Goal: Find specific page/section: Find specific page/section

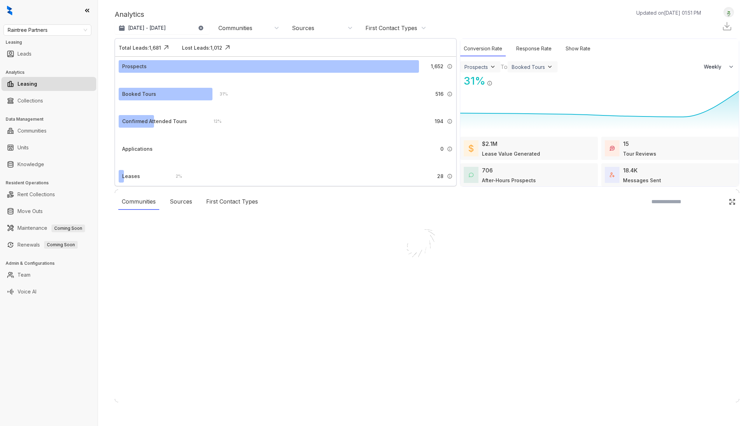
select select "******"
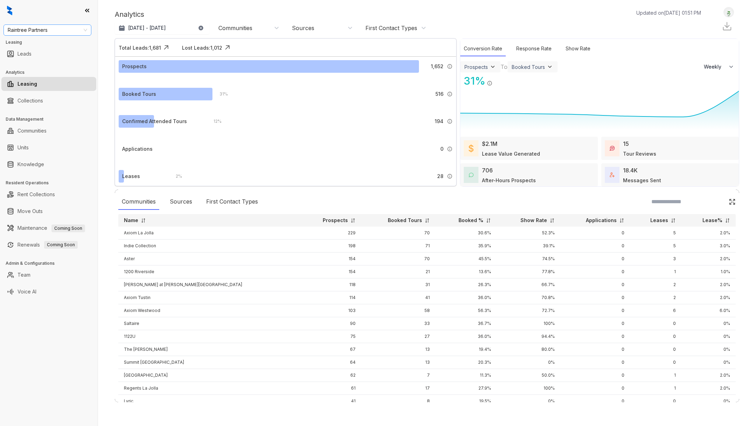
click at [45, 35] on span "Raintree Partners" at bounding box center [47, 30] width 79 height 11
type input "******"
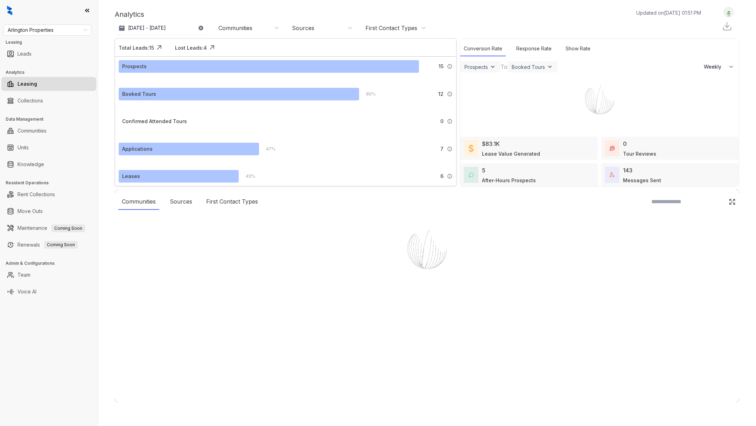
select select "******"
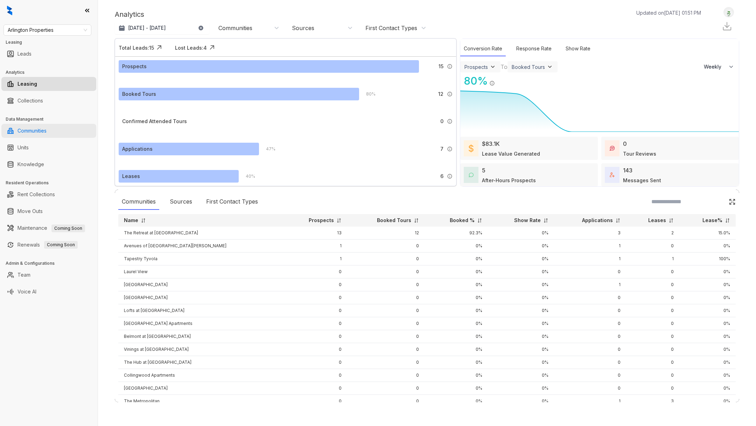
click at [47, 131] on link "Communities" at bounding box center [32, 131] width 29 height 14
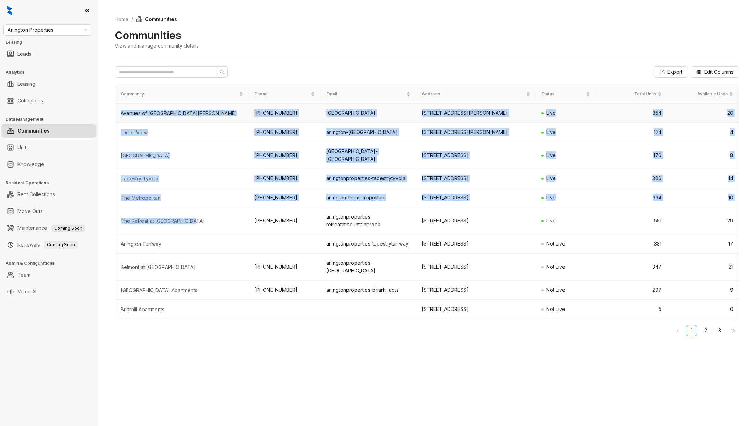
drag, startPoint x: 204, startPoint y: 213, endPoint x: 121, endPoint y: 114, distance: 128.7
click at [121, 114] on tbody "Avenues of South Hoover +16592513235 arlington-avenuesofsouthhoover 5775 Summer…" at bounding box center [427, 212] width 624 height 216
copy tbody "Avenues of South Hoover +16592513235 arlington-avenuesofsouthhoover 5775 Summer…"
click at [190, 131] on div "Laurel View" at bounding box center [182, 132] width 123 height 7
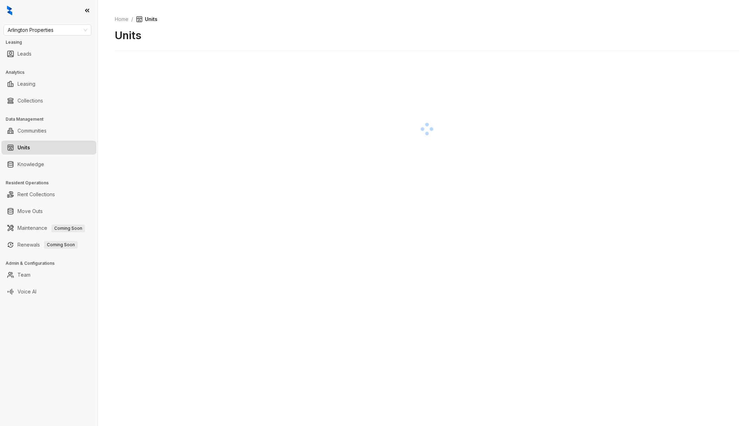
click at [83, 12] on div at bounding box center [49, 10] width 98 height 21
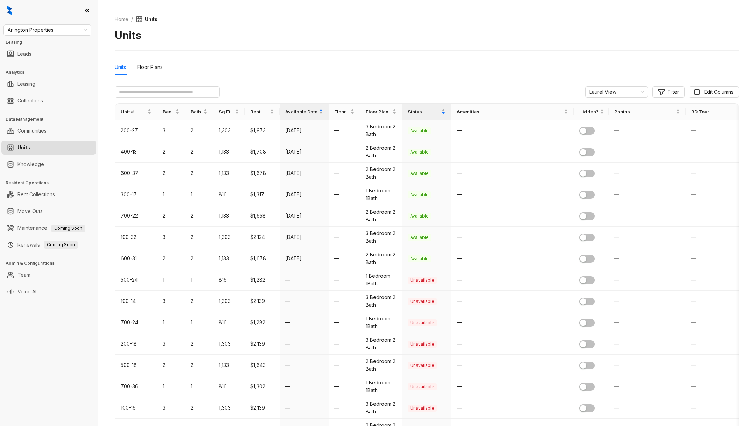
click at [88, 8] on icon at bounding box center [87, 10] width 7 height 7
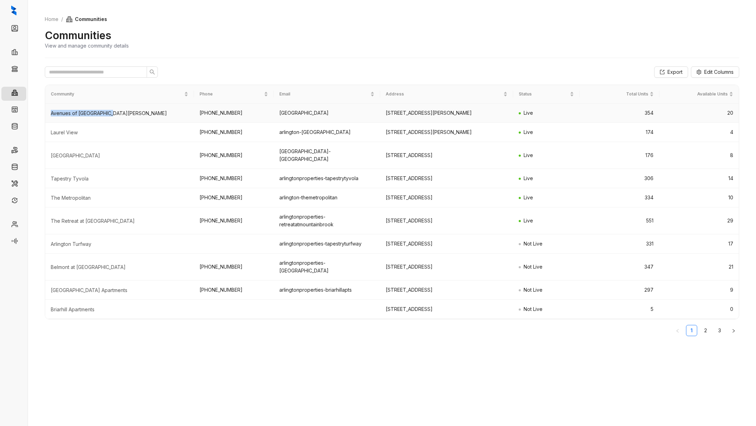
drag, startPoint x: 49, startPoint y: 113, endPoint x: 124, endPoint y: 114, distance: 74.6
click at [124, 114] on td "Avenues of South Hoover" at bounding box center [119, 113] width 149 height 19
copy div "Avenues of South Hoover"
drag, startPoint x: 68, startPoint y: 129, endPoint x: 47, endPoint y: 126, distance: 20.9
click at [47, 127] on td "Laurel View" at bounding box center [119, 132] width 149 height 19
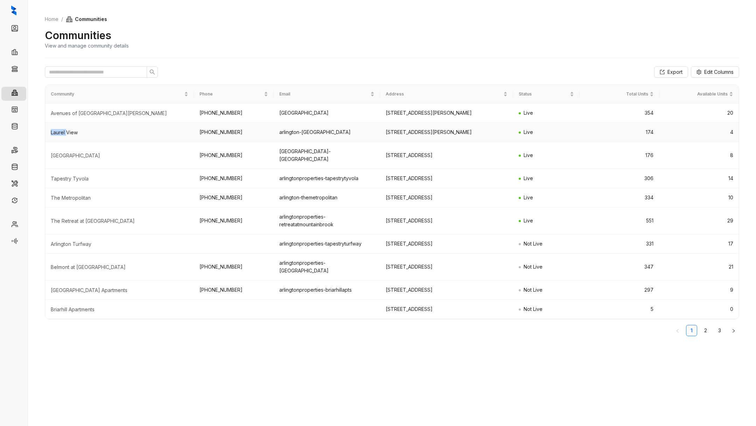
click at [96, 126] on td "Laurel View" at bounding box center [119, 132] width 149 height 19
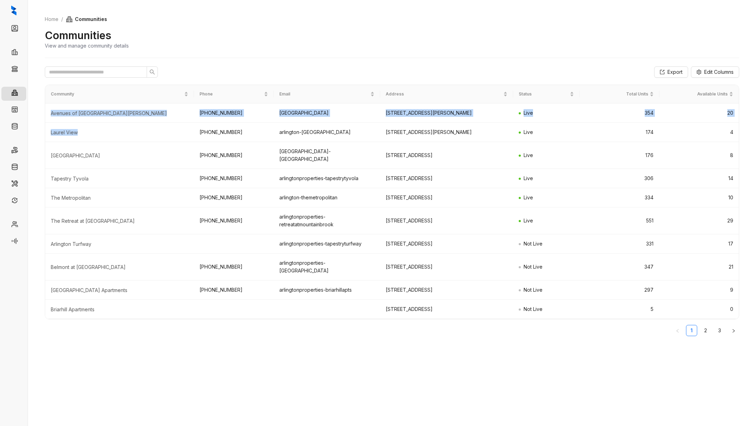
drag, startPoint x: 108, startPoint y: 134, endPoint x: 38, endPoint y: 133, distance: 70.0
click at [38, 134] on div "Home / Communities Communities View and manage community details Export Edit Co…" at bounding box center [392, 213] width 728 height 426
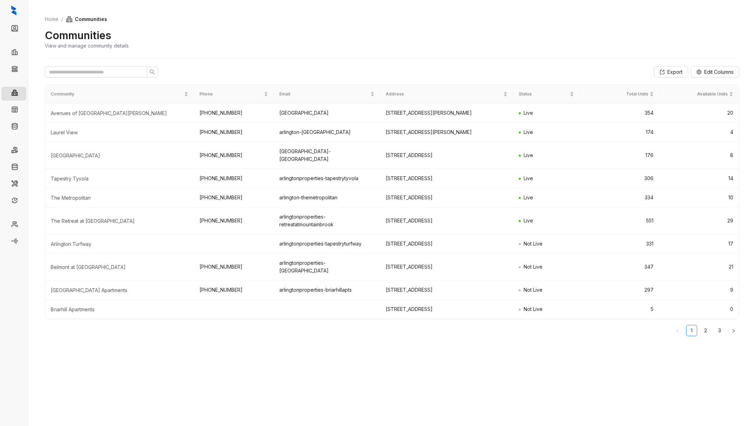
click at [47, 133] on td "Laurel View" at bounding box center [119, 132] width 149 height 19
drag, startPoint x: 50, startPoint y: 133, endPoint x: 83, endPoint y: 133, distance: 33.3
click at [84, 134] on td "Laurel View" at bounding box center [119, 132] width 149 height 19
copy div "Laurel View"
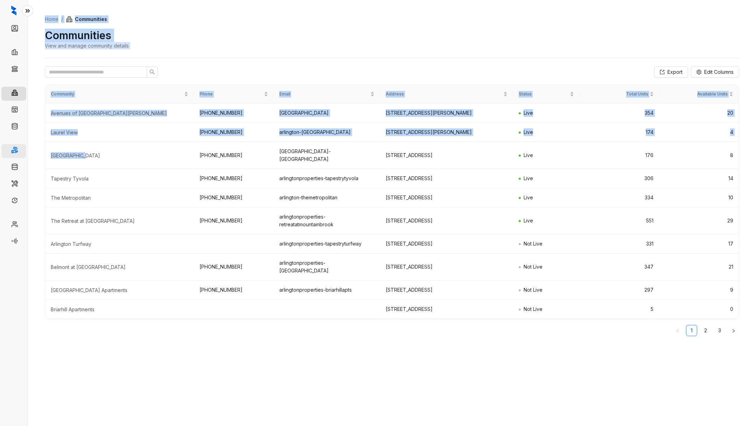
drag, startPoint x: 124, startPoint y: 152, endPoint x: 23, endPoint y: 149, distance: 101.2
click at [23, 151] on div "Leads Leasing Collections Communities Units Knowledge Rent Collections Move Out…" at bounding box center [378, 213] width 756 height 426
click at [50, 147] on td "Midtown Oaks" at bounding box center [119, 155] width 149 height 27
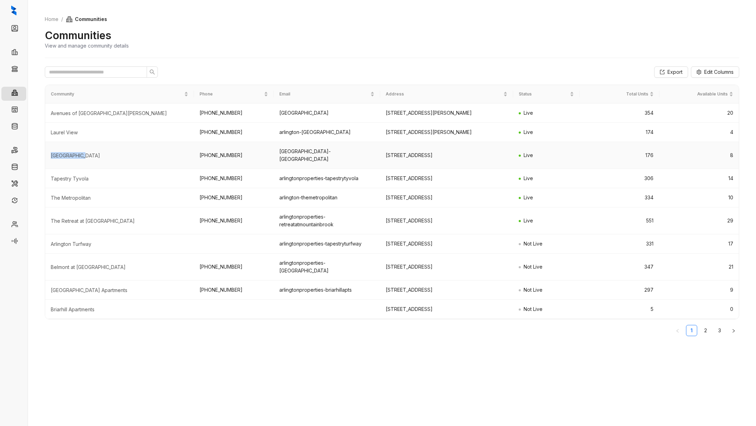
drag, startPoint x: 90, startPoint y: 154, endPoint x: 50, endPoint y: 151, distance: 40.7
click at [50, 153] on td "Midtown Oaks" at bounding box center [119, 155] width 149 height 27
copy div "Midtown Oaks"
drag, startPoint x: 91, startPoint y: 170, endPoint x: 49, endPoint y: 169, distance: 41.7
click at [50, 171] on td "Tapestry Tyvola" at bounding box center [119, 178] width 149 height 19
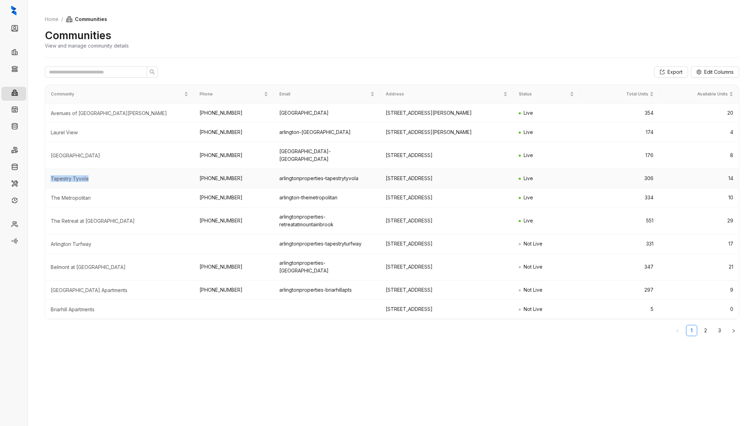
copy div "Tapestry Tyvola"
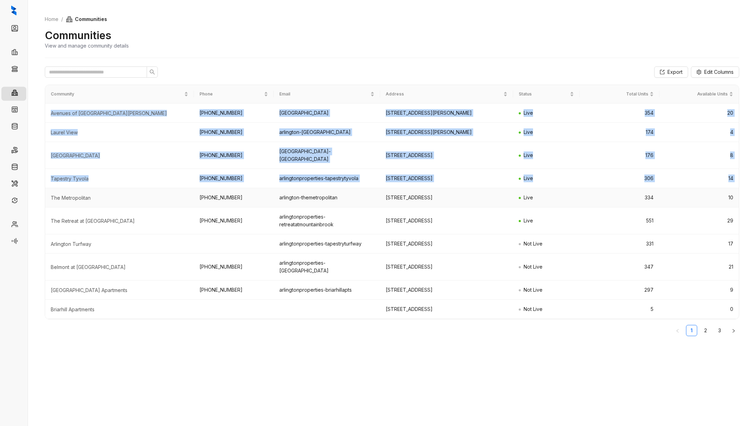
drag, startPoint x: 121, startPoint y: 182, endPoint x: 36, endPoint y: 186, distance: 85.1
click at [36, 187] on div "Home / Communities Communities View and manage community details Export Edit Co…" at bounding box center [392, 213] width 728 height 426
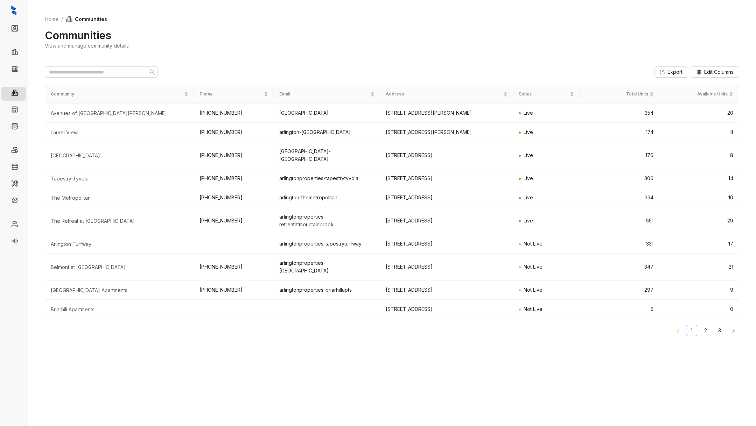
click at [38, 186] on div "Home / Communities Communities View and manage community details Export Edit Co…" at bounding box center [392, 213] width 728 height 426
drag, startPoint x: 47, startPoint y: 188, endPoint x: 115, endPoint y: 189, distance: 68.3
click at [115, 189] on td "The Metropolitan" at bounding box center [119, 197] width 149 height 19
copy div "The Metropolitan"
drag, startPoint x: 121, startPoint y: 208, endPoint x: 49, endPoint y: 208, distance: 72.1
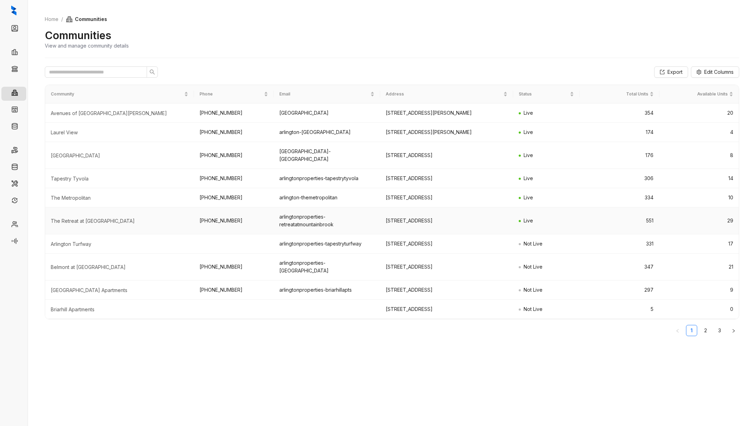
click at [49, 208] on td "The Retreat at Mountain Brook" at bounding box center [119, 221] width 149 height 27
drag, startPoint x: 49, startPoint y: 208, endPoint x: 123, endPoint y: 213, distance: 74.0
click at [123, 213] on td "The Retreat at Mountain Brook" at bounding box center [119, 221] width 149 height 27
copy div "The Retreat at Mountain Brook"
click at [22, 65] on link "Collections" at bounding box center [35, 70] width 26 height 14
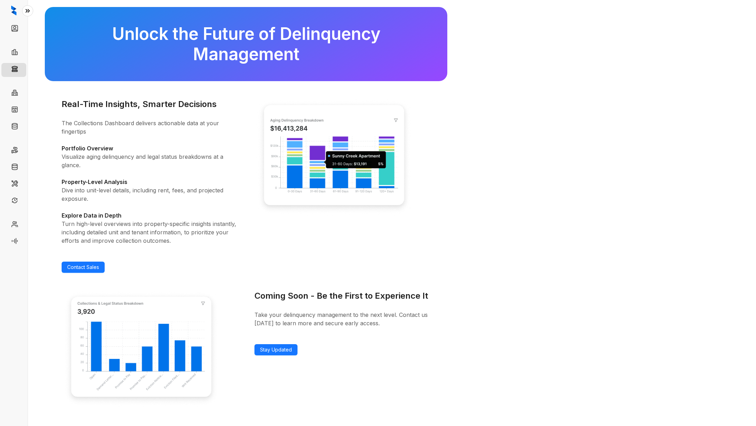
click at [27, 13] on icon at bounding box center [27, 10] width 7 height 7
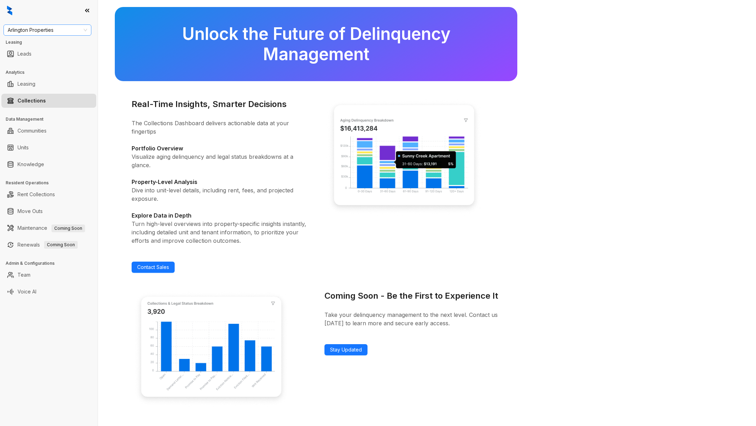
click at [76, 34] on span "Arlington Properties" at bounding box center [47, 30] width 79 height 11
click at [87, 15] on div at bounding box center [49, 10] width 98 height 21
click at [87, 14] on icon at bounding box center [87, 10] width 7 height 7
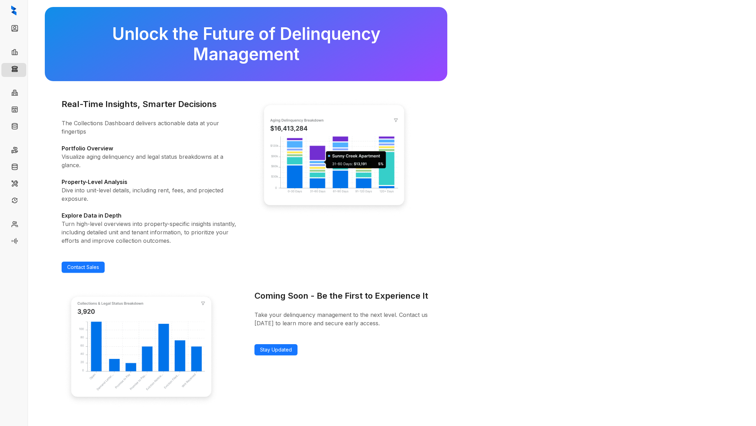
click at [27, 9] on icon at bounding box center [27, 10] width 7 height 7
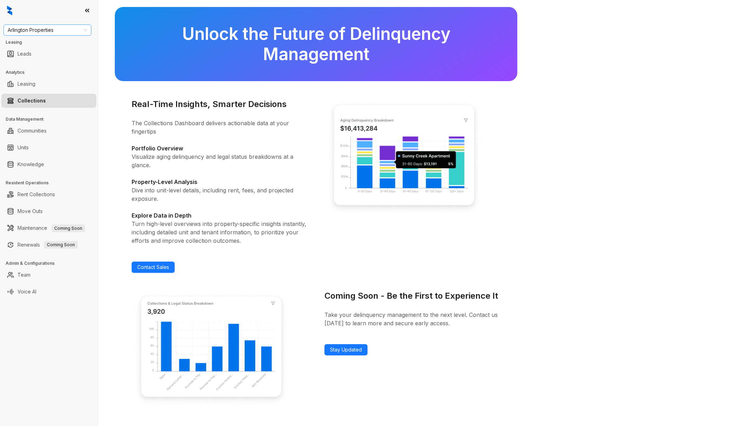
click at [34, 31] on span "Arlington Properties" at bounding box center [47, 30] width 79 height 11
click at [30, 278] on link "Team" at bounding box center [24, 275] width 13 height 14
